Goal: Check status: Check status

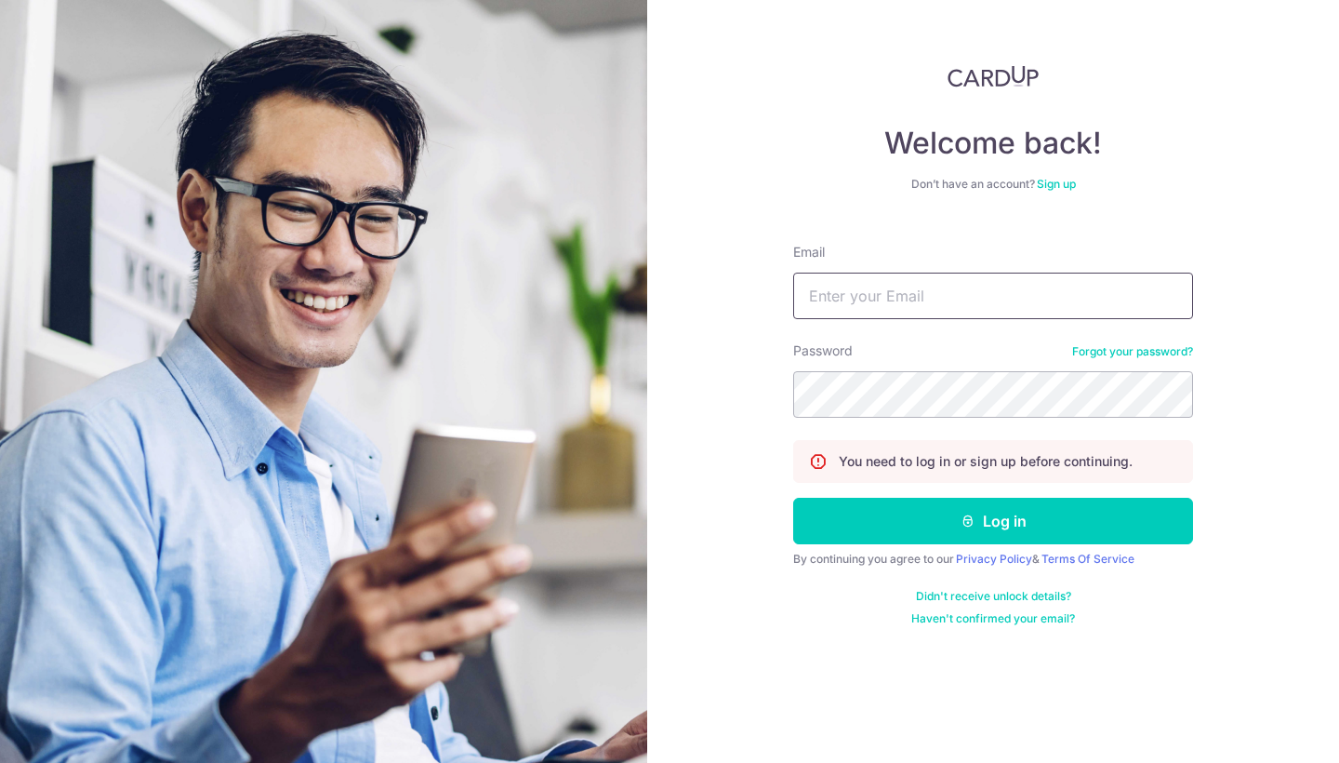
type input "[PERSON_NAME][EMAIL_ADDRESS][DOMAIN_NAME]"
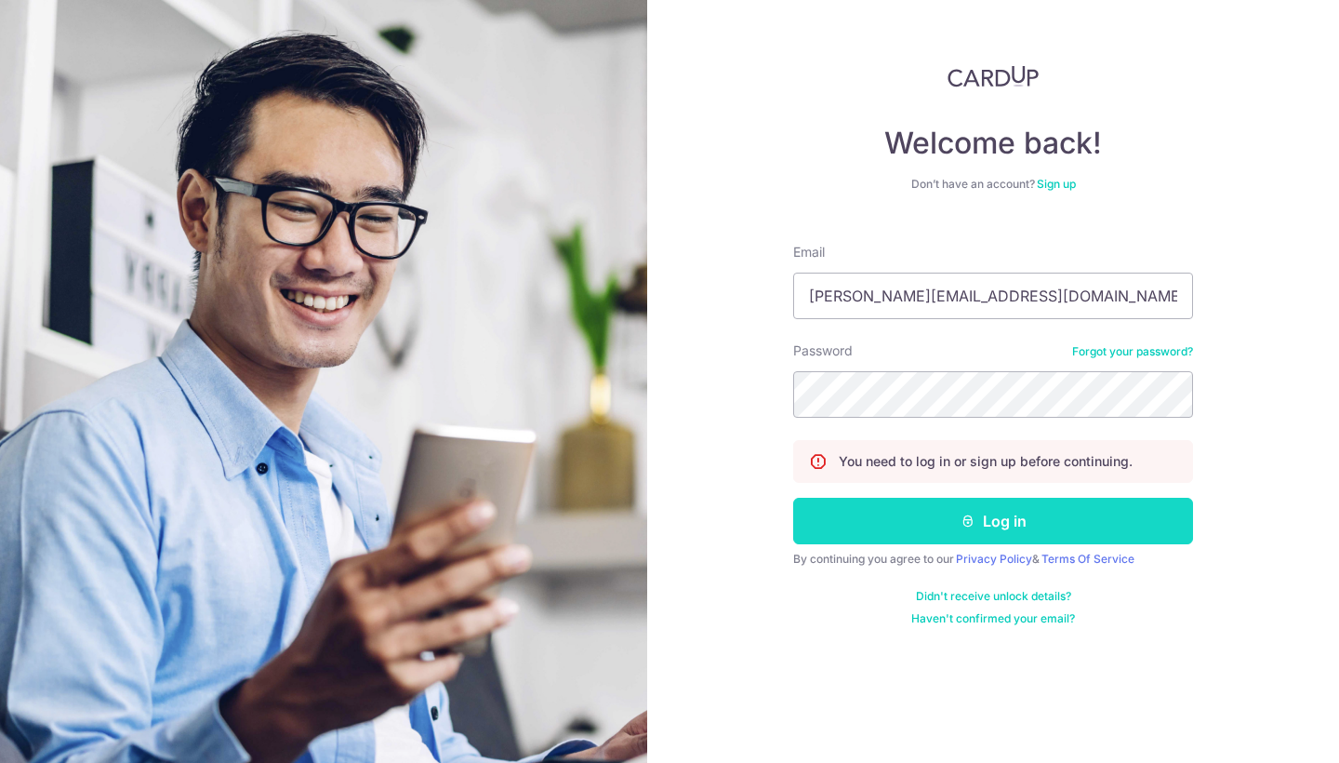
click at [1004, 527] on button "Log in" at bounding box center [993, 521] width 400 height 47
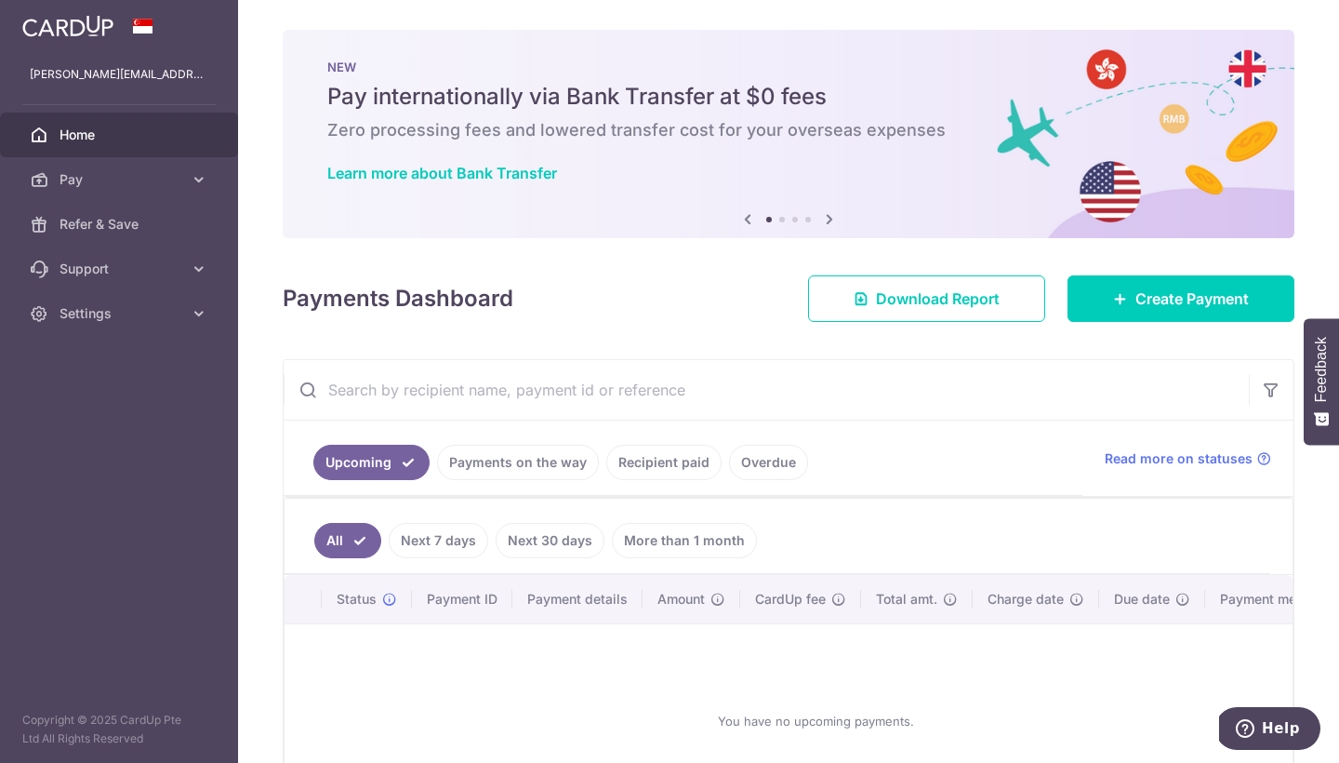
click at [443, 542] on link "Next 7 days" at bounding box center [439, 540] width 100 height 35
click at [545, 470] on link "Payments on the way" at bounding box center [518, 462] width 162 height 35
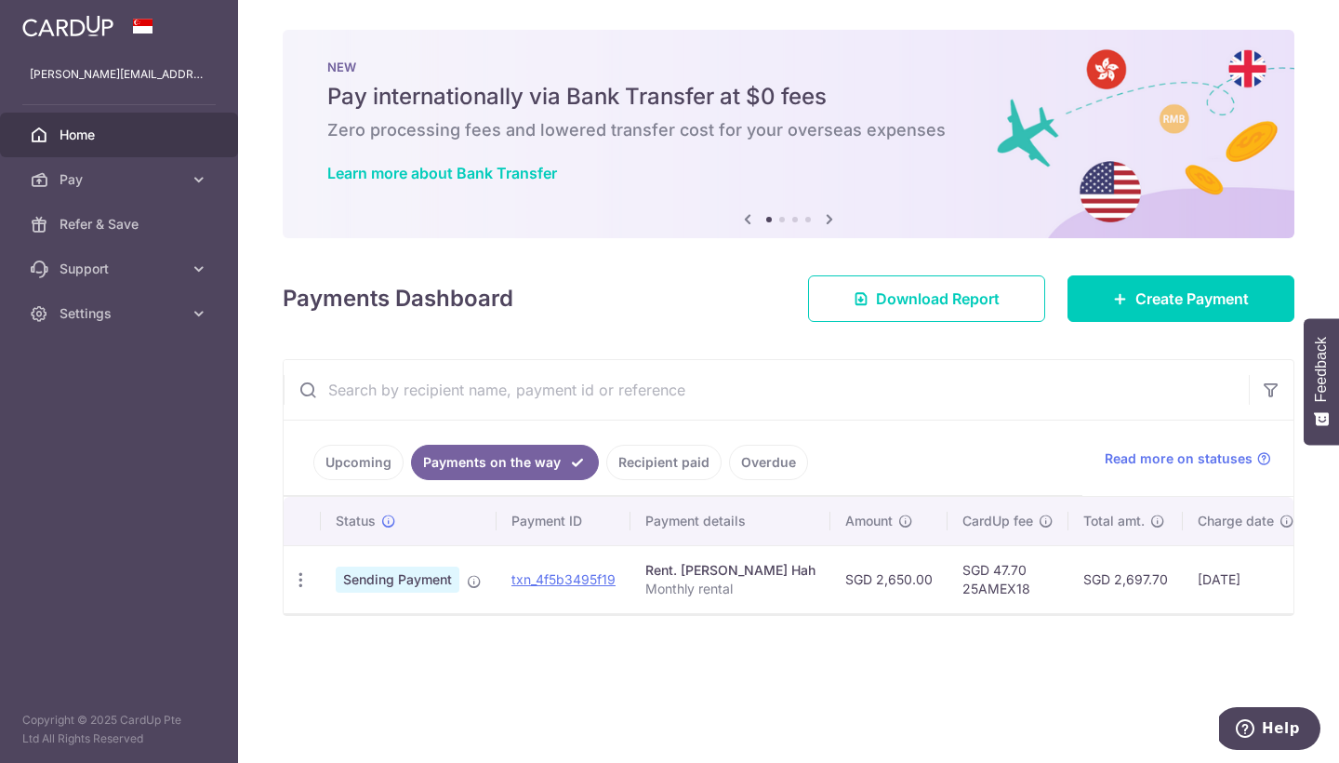
click at [679, 472] on link "Recipient paid" at bounding box center [663, 462] width 115 height 35
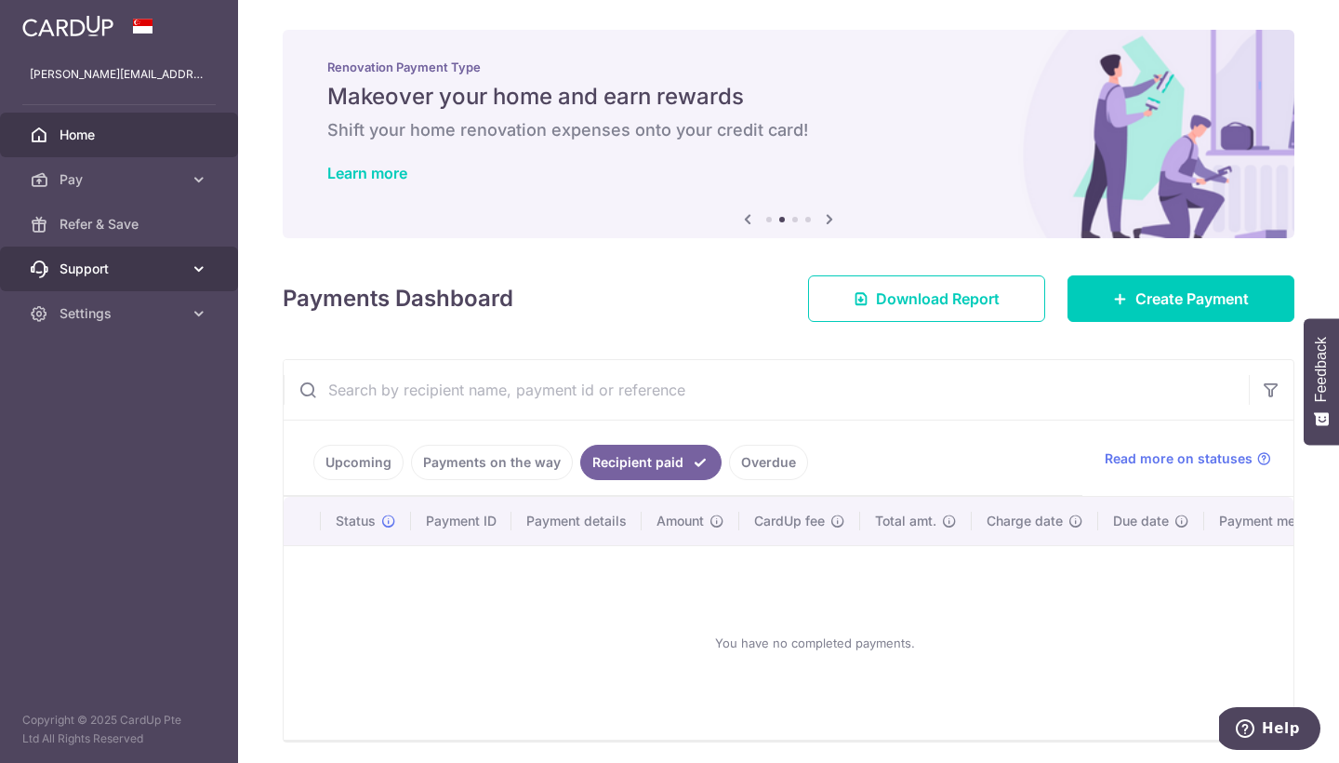
click at [197, 275] on icon at bounding box center [199, 269] width 19 height 19
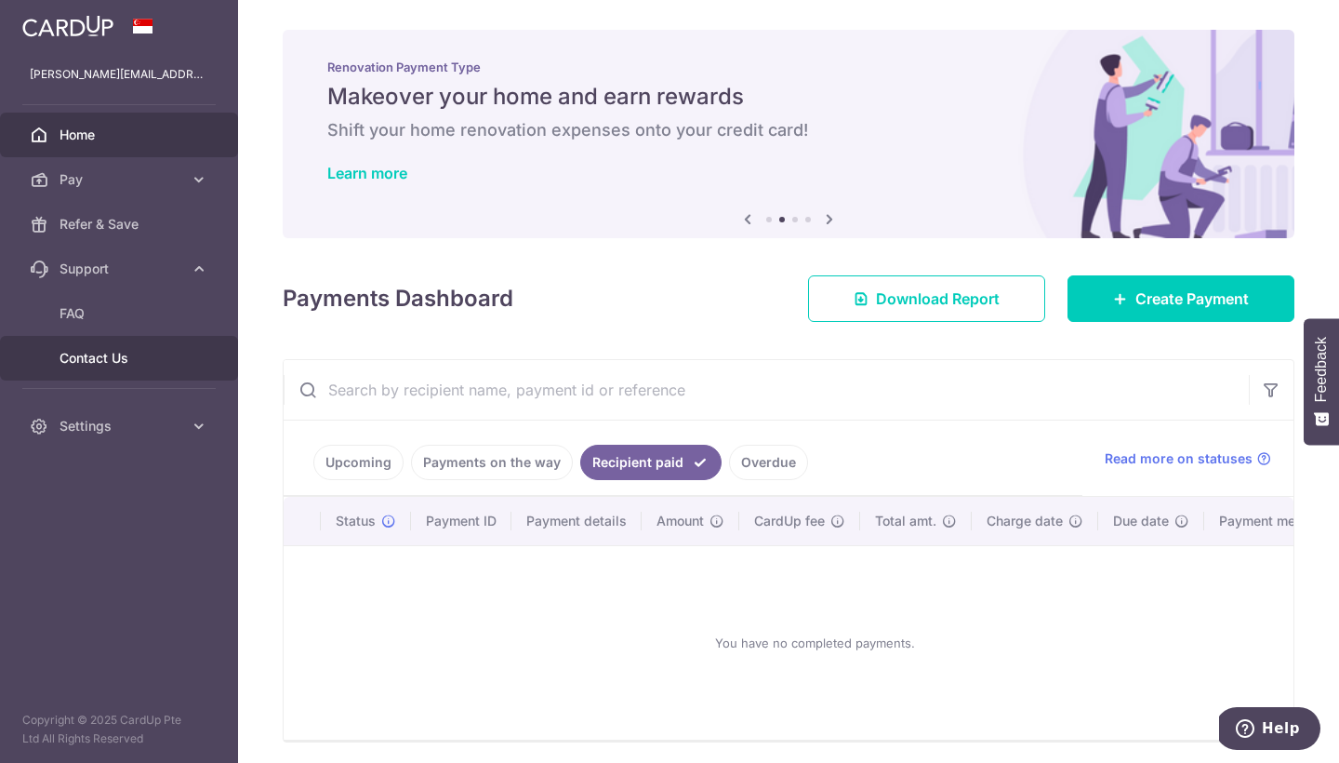
click at [112, 353] on span "Contact Us" at bounding box center [121, 358] width 123 height 19
click at [459, 466] on link "Payments on the way" at bounding box center [492, 462] width 162 height 35
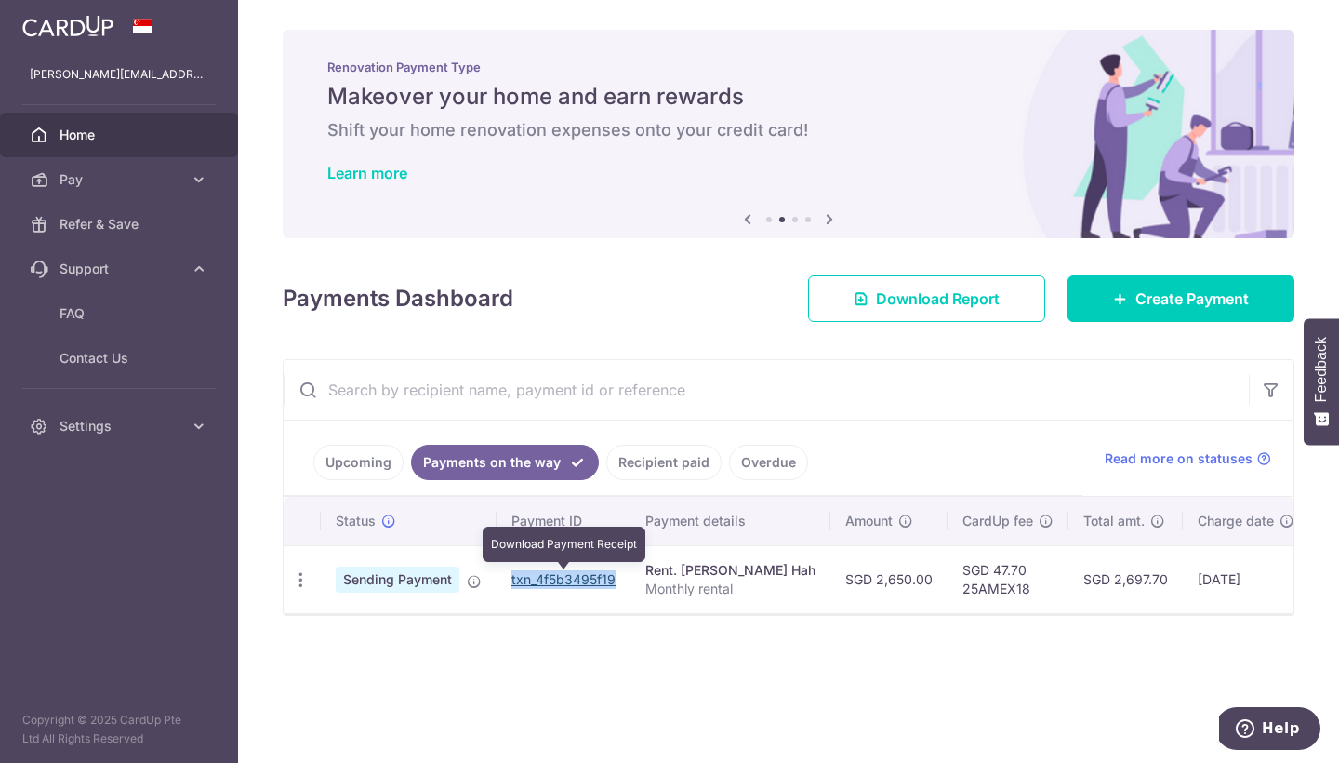
drag, startPoint x: 506, startPoint y: 580, endPoint x: 613, endPoint y: 581, distance: 107.0
click at [613, 581] on td "txn_4f5b3495f19 Download Payment Receipt" at bounding box center [564, 579] width 134 height 68
copy link "txn_4f5b3495f19"
